Goal: Task Accomplishment & Management: Complete application form

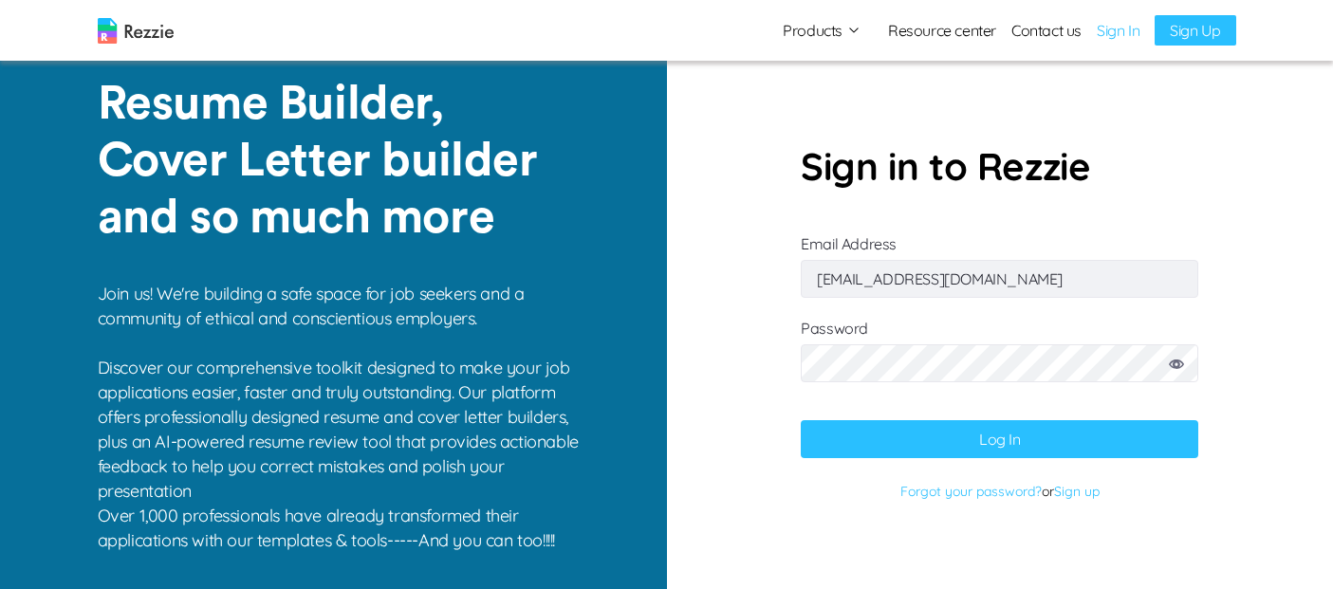
click at [954, 447] on button "Log In" at bounding box center [1000, 439] width 398 height 38
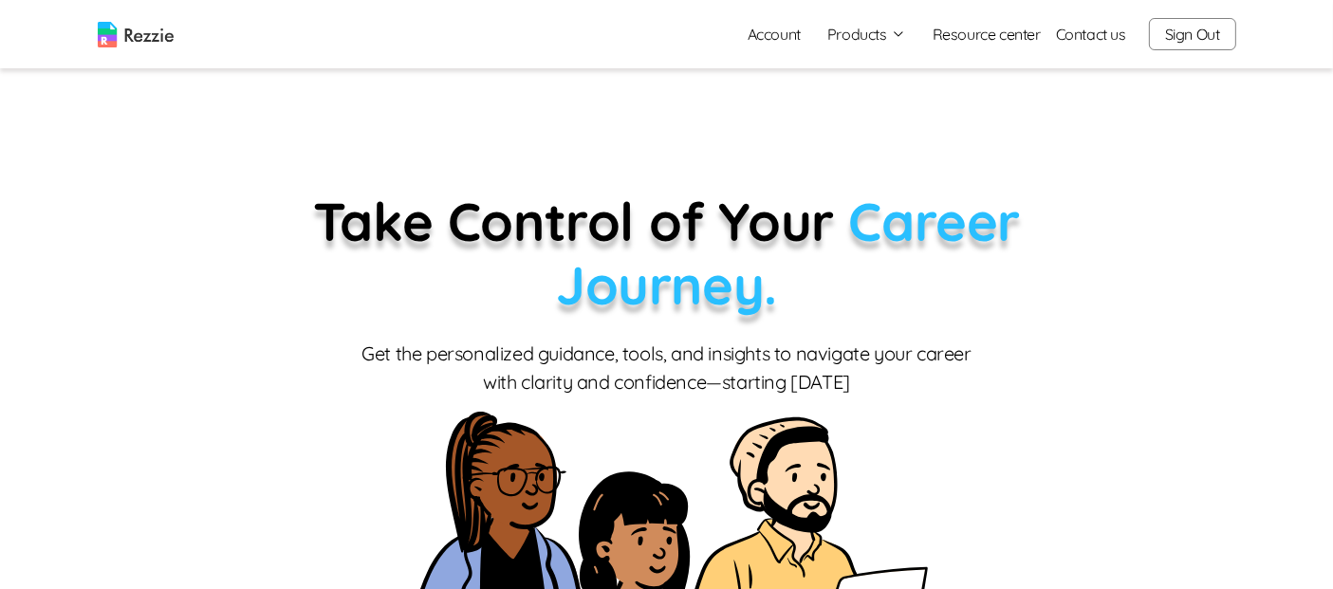
click at [888, 38] on button "Products" at bounding box center [866, 34] width 79 height 23
click at [892, 74] on link "Resume & Cover Letter Builder" at bounding box center [887, 71] width 232 height 38
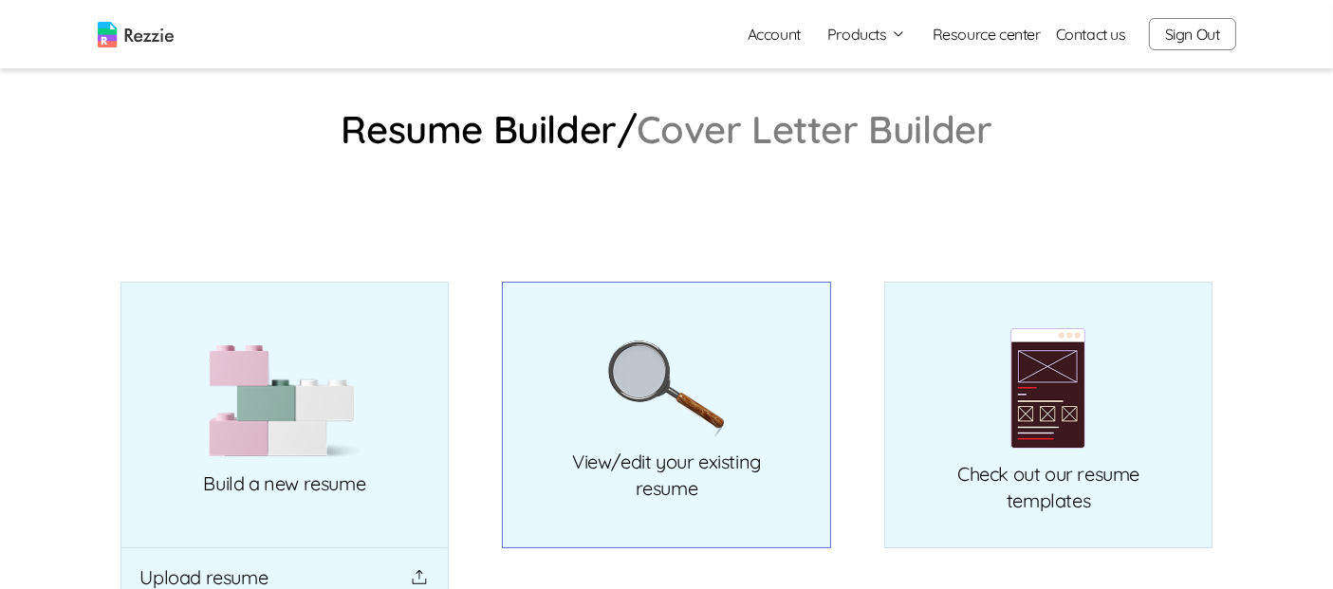
click at [782, 311] on link "View/edit your existing resume" at bounding box center [666, 415] width 329 height 267
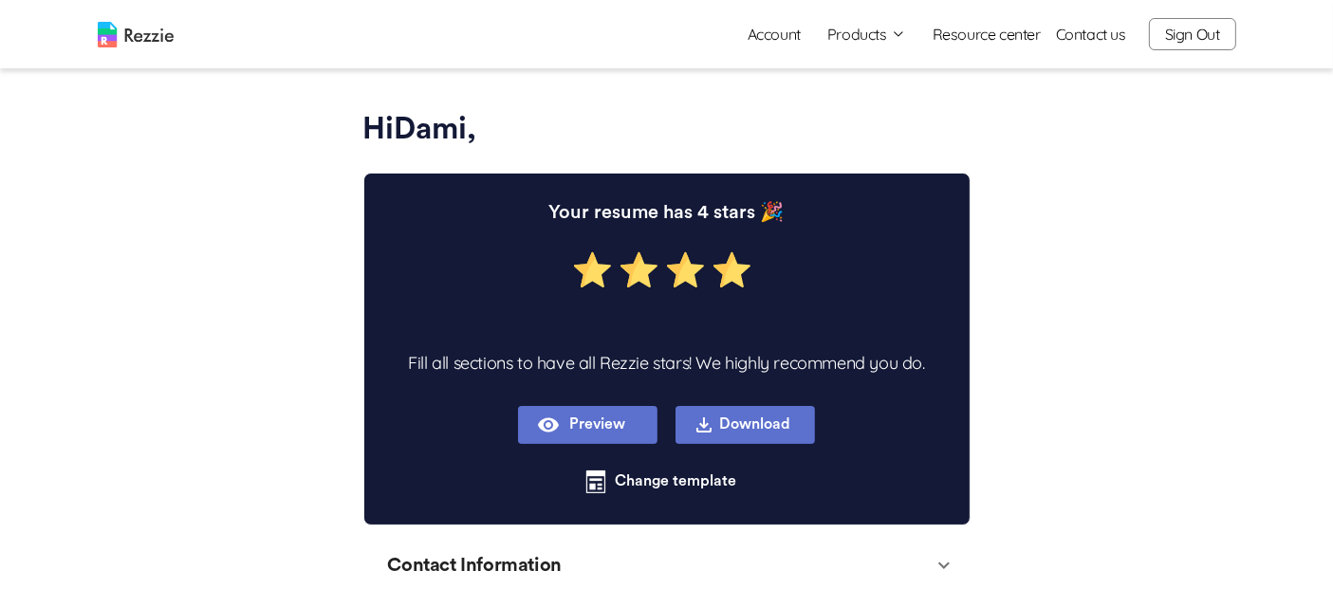
type textarea "x"
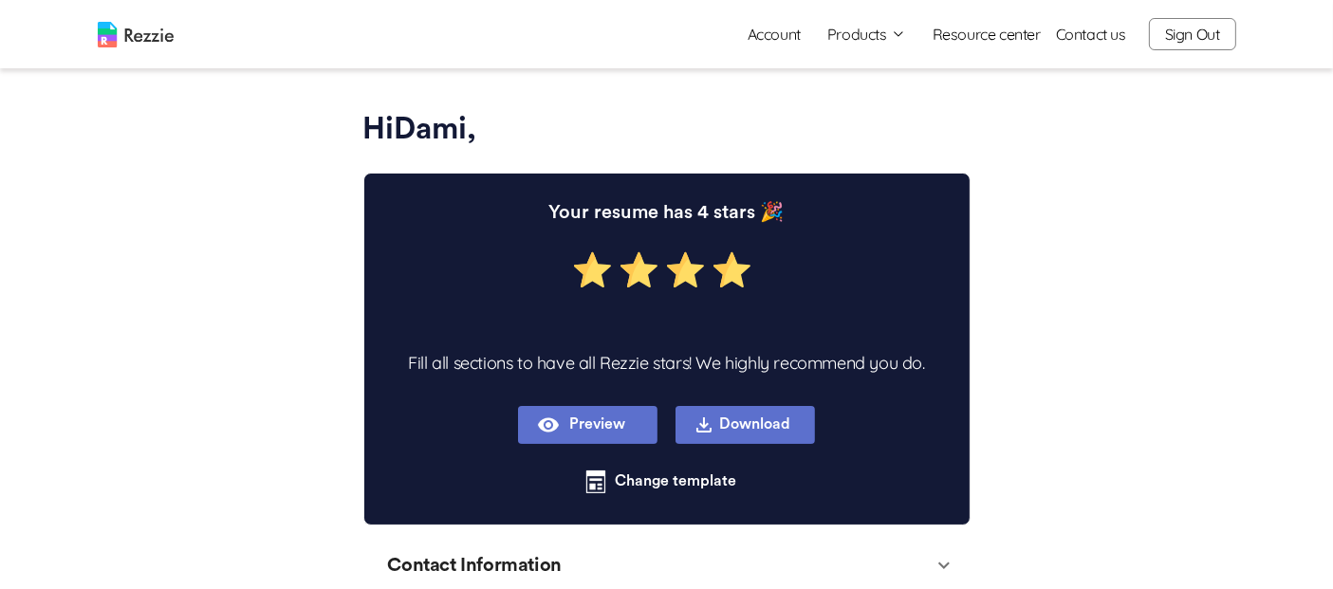
type textarea "x"
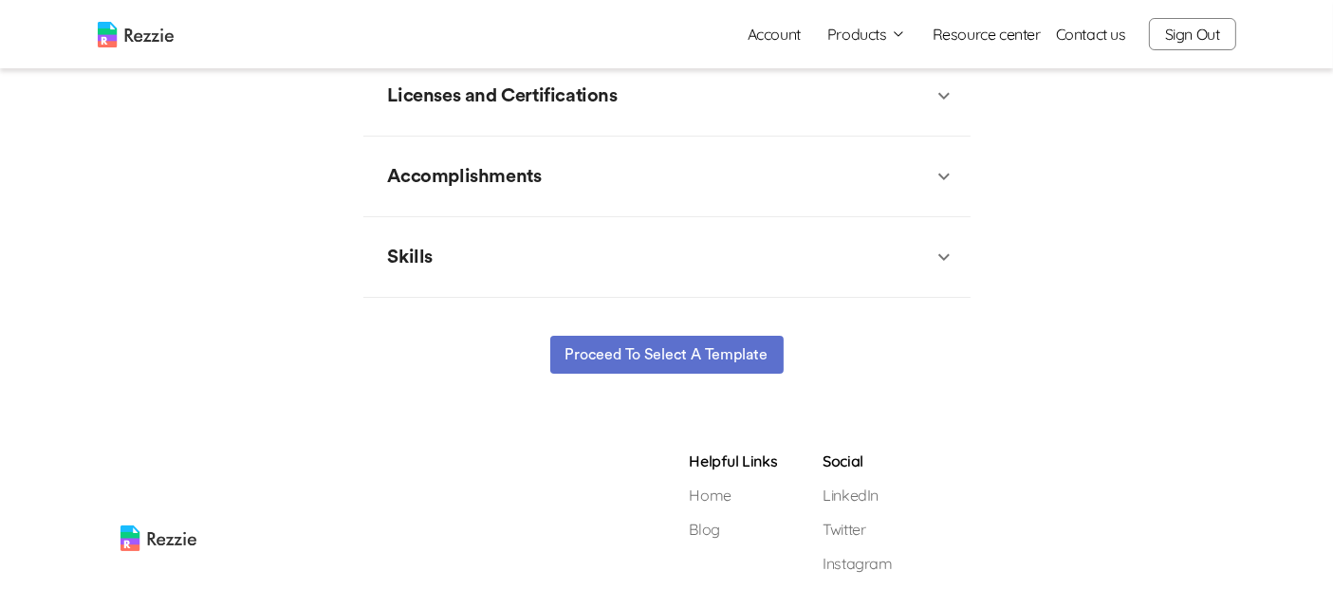
scroll to position [943, 0]
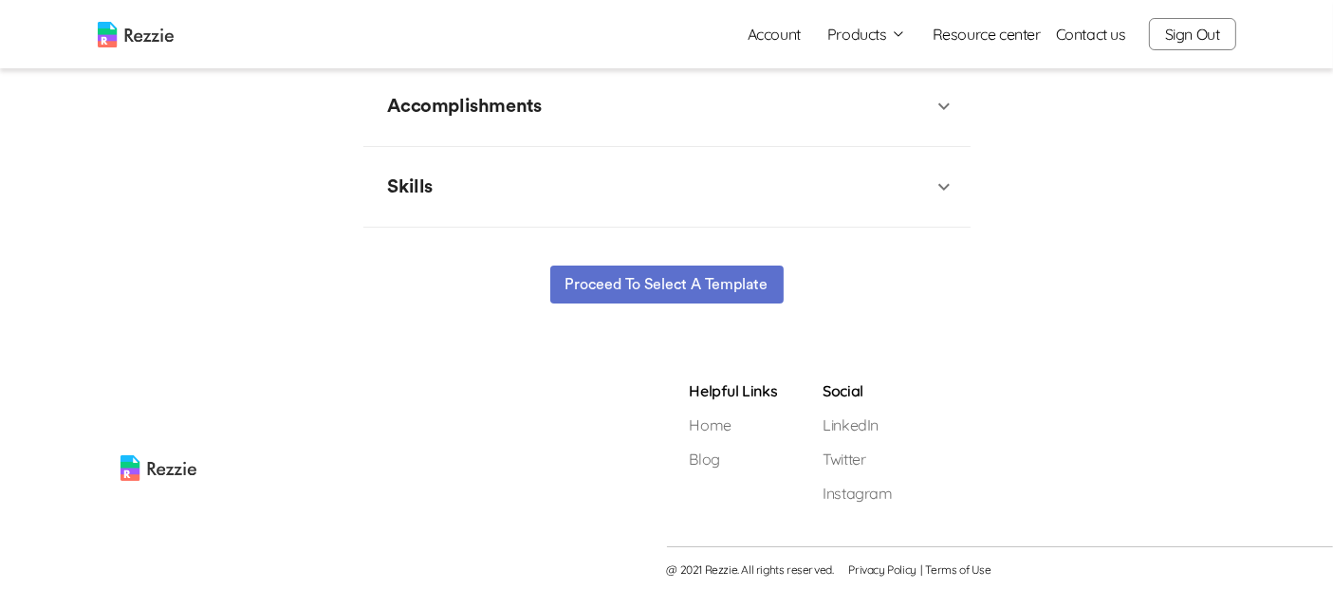
click at [726, 276] on button "Proceed to select a template" at bounding box center [666, 285] width 233 height 38
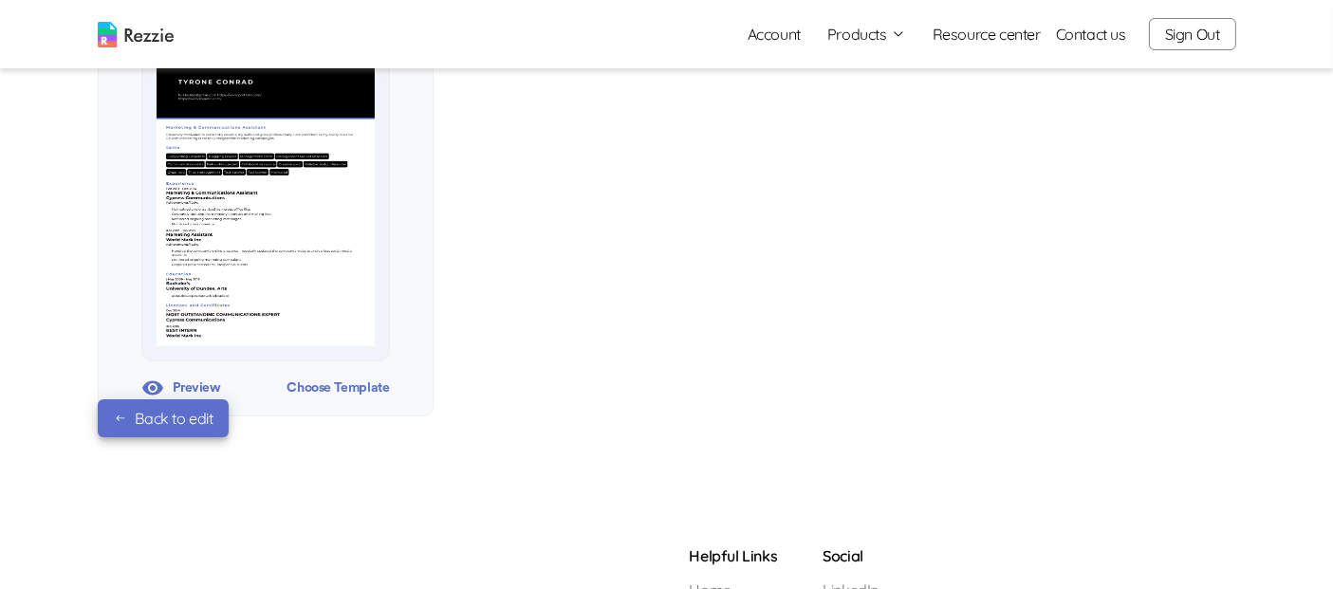
scroll to position [1701, 0]
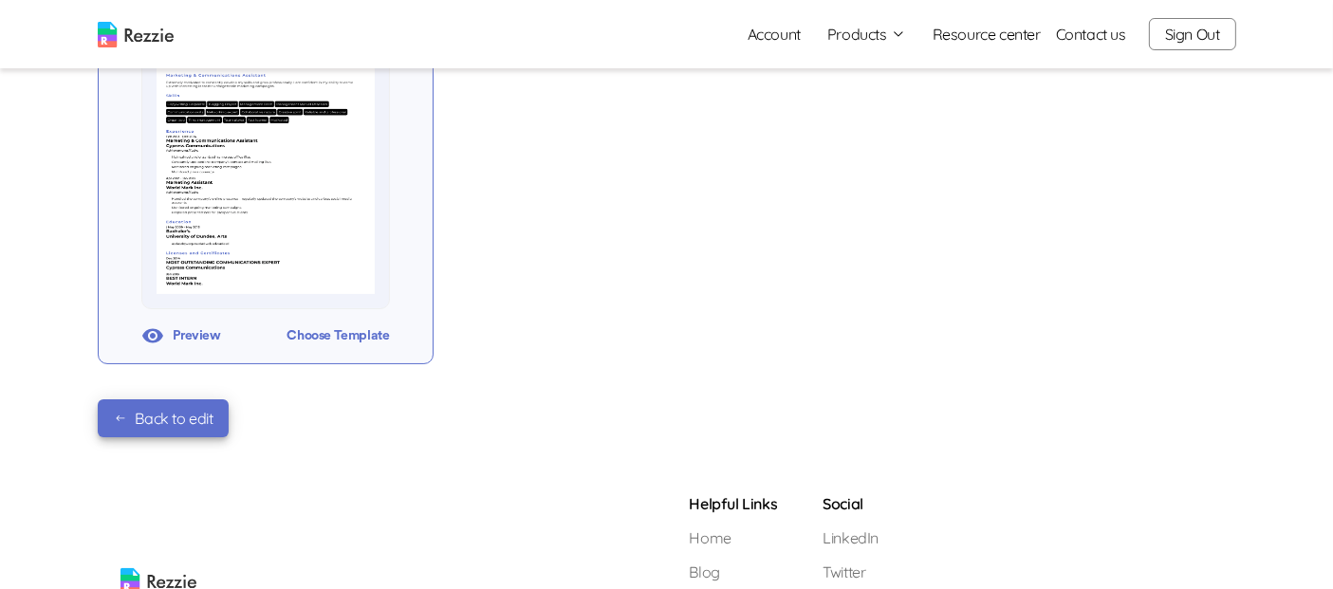
click at [342, 337] on div "Choose Template" at bounding box center [338, 336] width 102 height 28
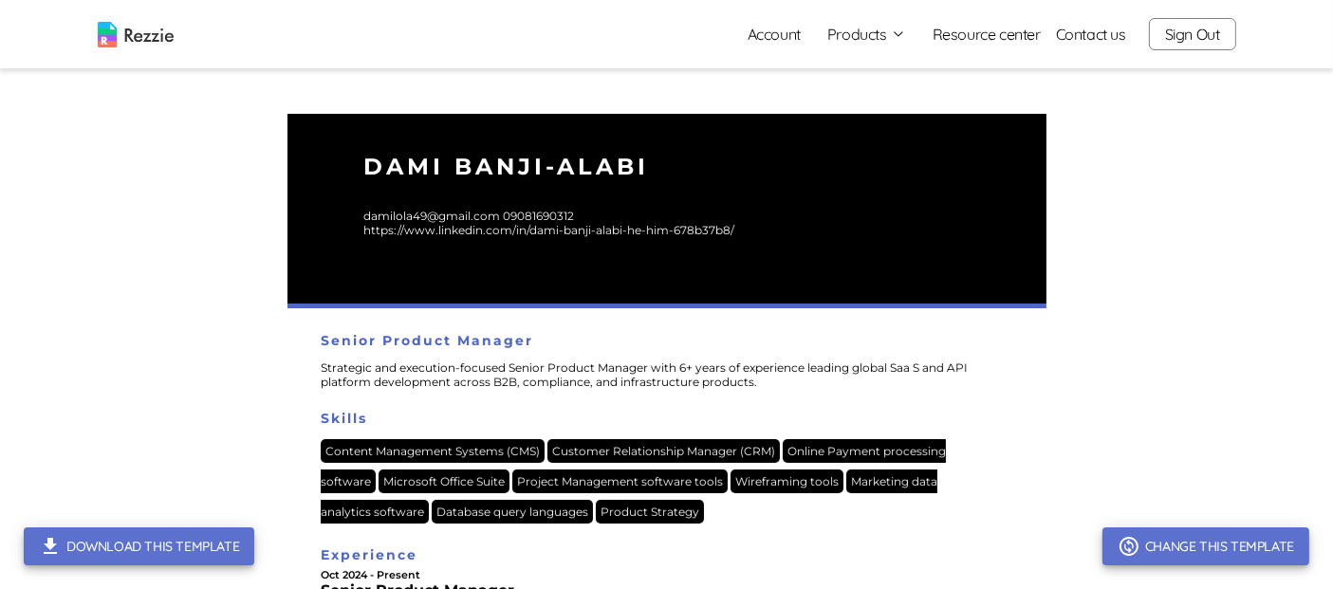
click at [1138, 546] on icon "button" at bounding box center [1128, 546] width 19 height 19
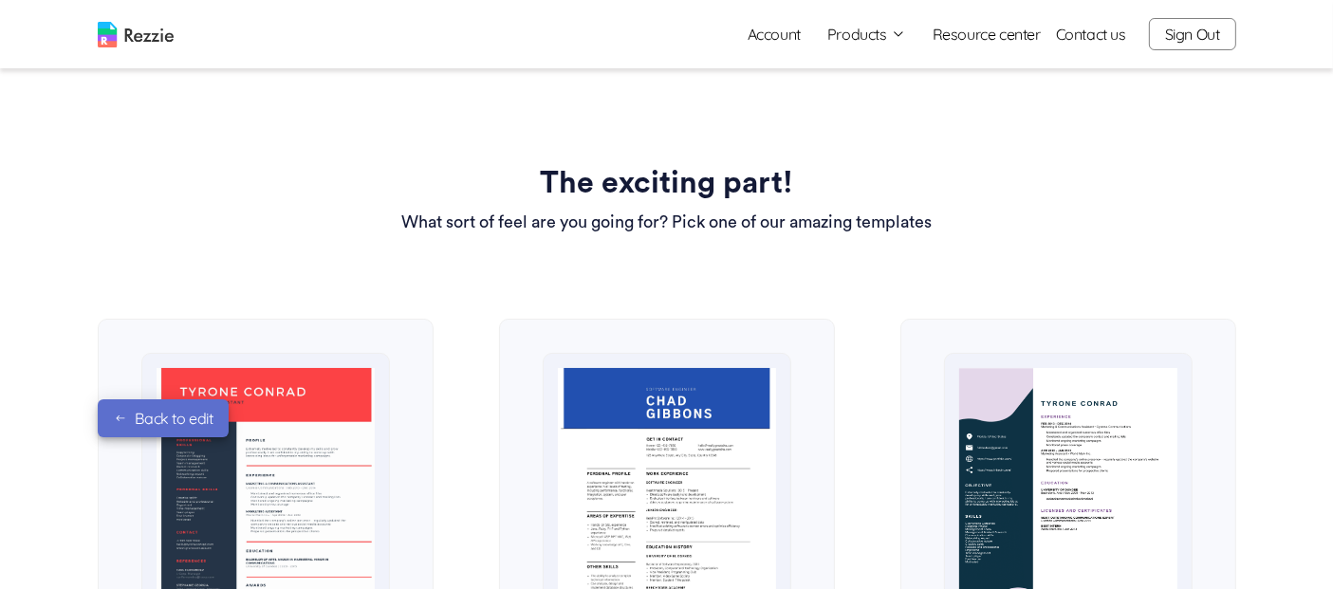
click at [878, 37] on button "Products" at bounding box center [866, 34] width 79 height 23
click at [856, 115] on link "AI Resume Review" at bounding box center [887, 109] width 232 height 38
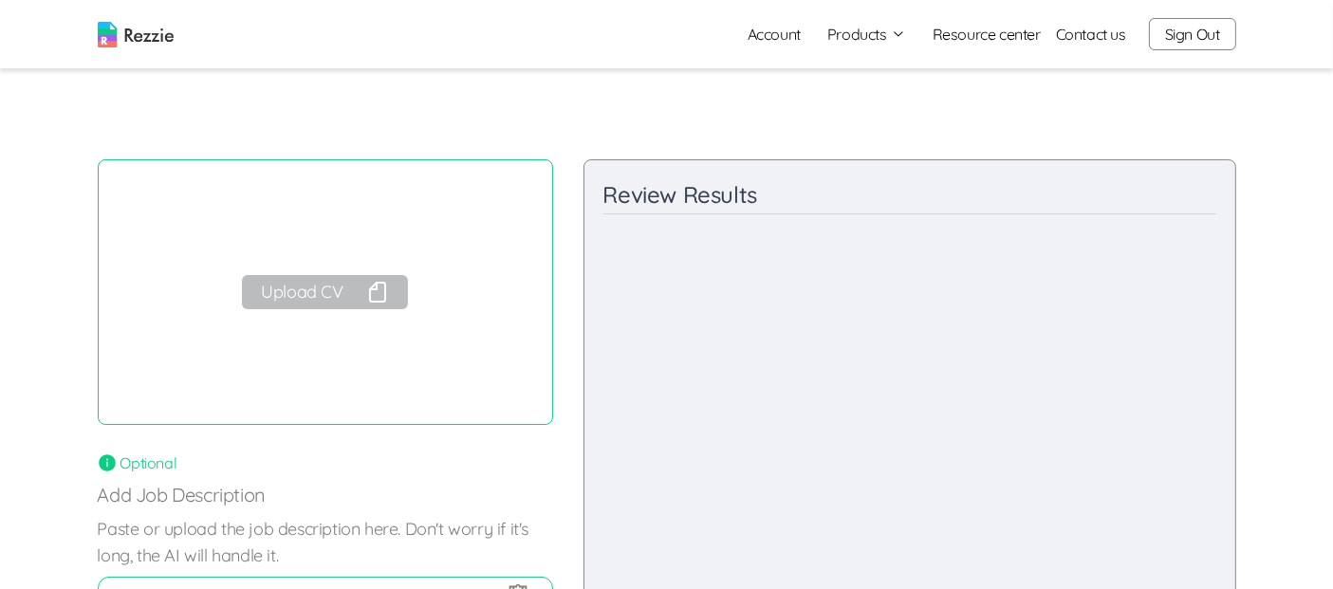
click at [158, 24] on img at bounding box center [136, 35] width 76 height 26
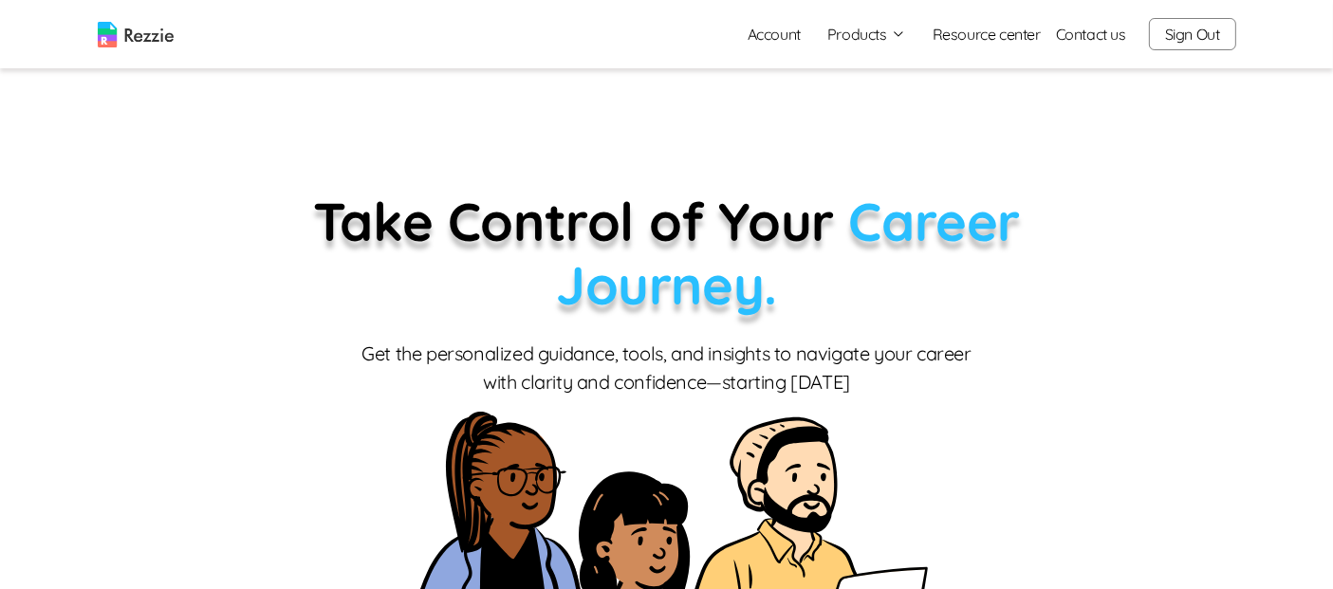
click at [1184, 35] on button "Sign Out" at bounding box center [1192, 34] width 87 height 32
